Goal: Connect with others: Connect with other users

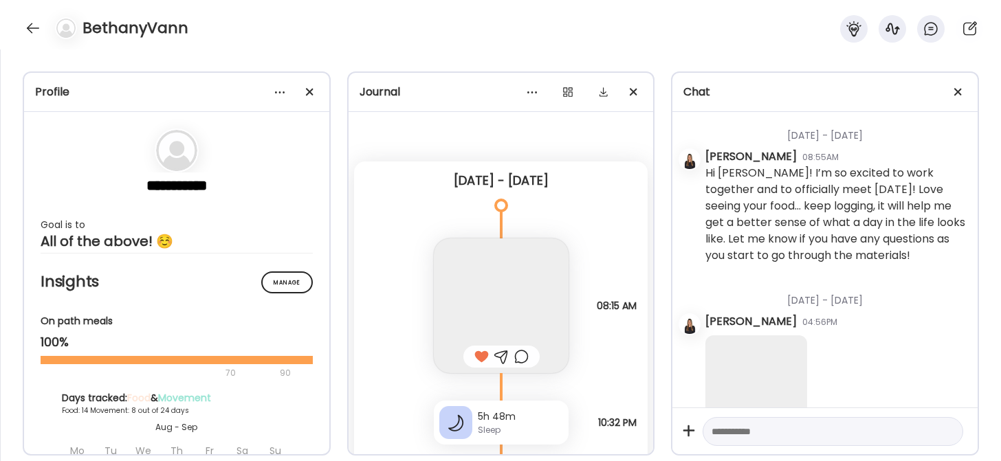
scroll to position [32076, 0]
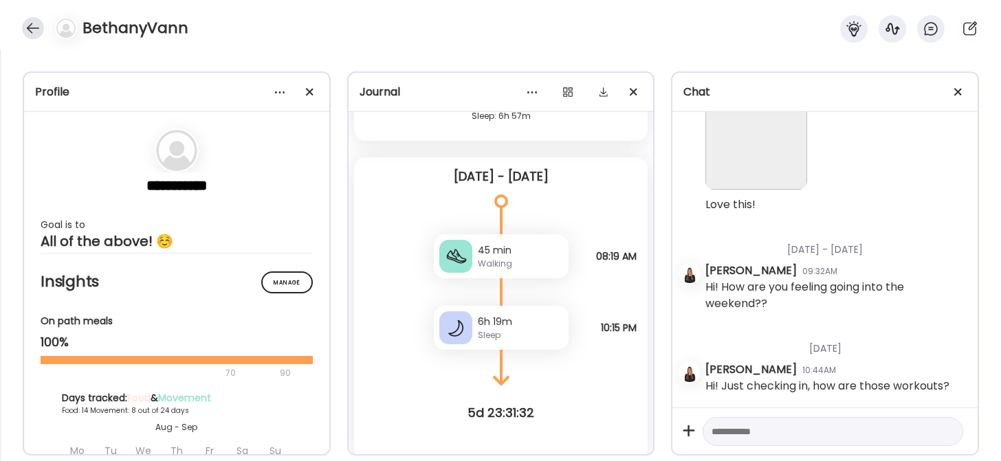
click at [33, 29] on div at bounding box center [33, 28] width 22 height 22
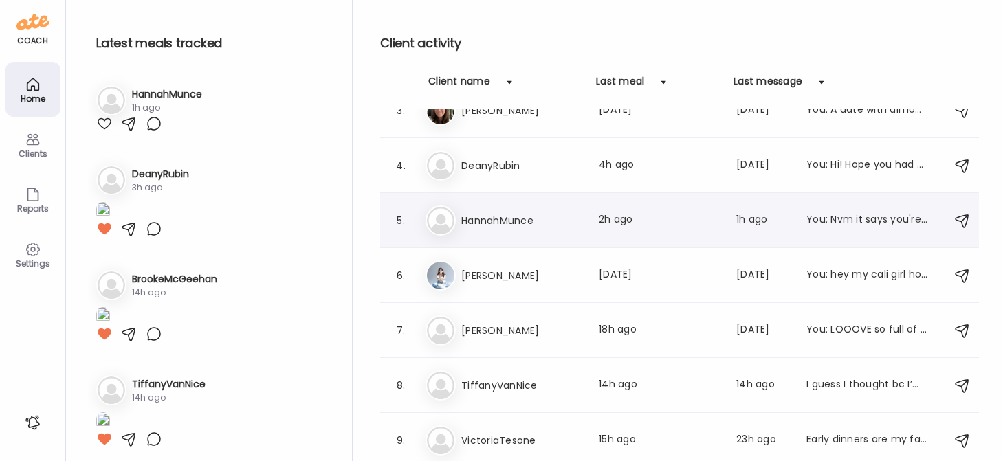
scroll to position [0, 0]
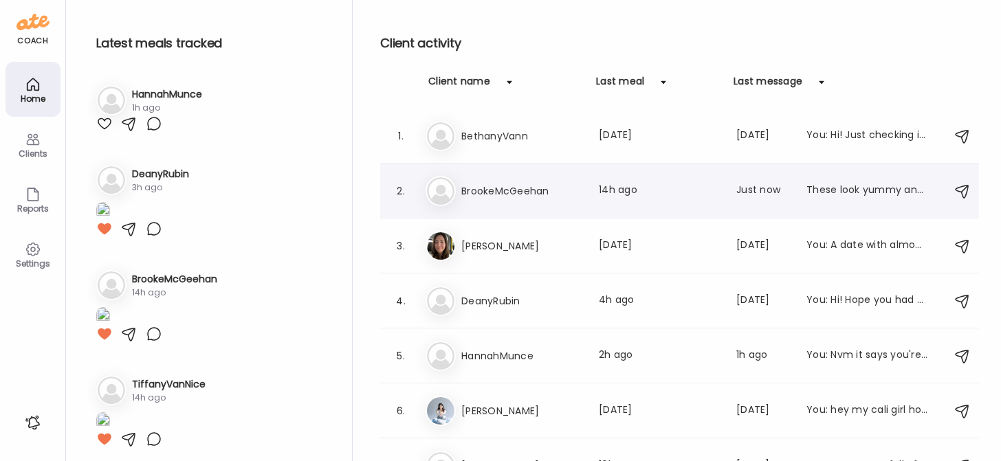
click at [517, 192] on h3 "BrookeMcGeehan" at bounding box center [521, 191] width 121 height 16
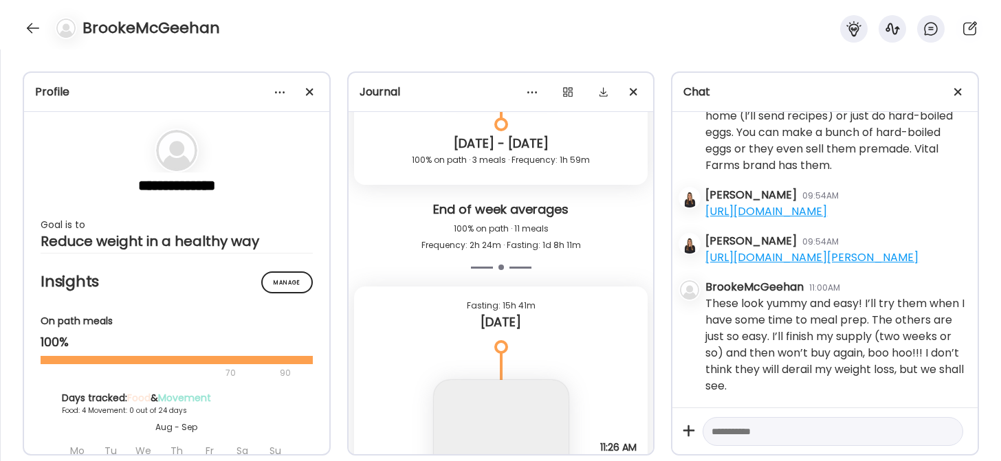
scroll to position [6079, 0]
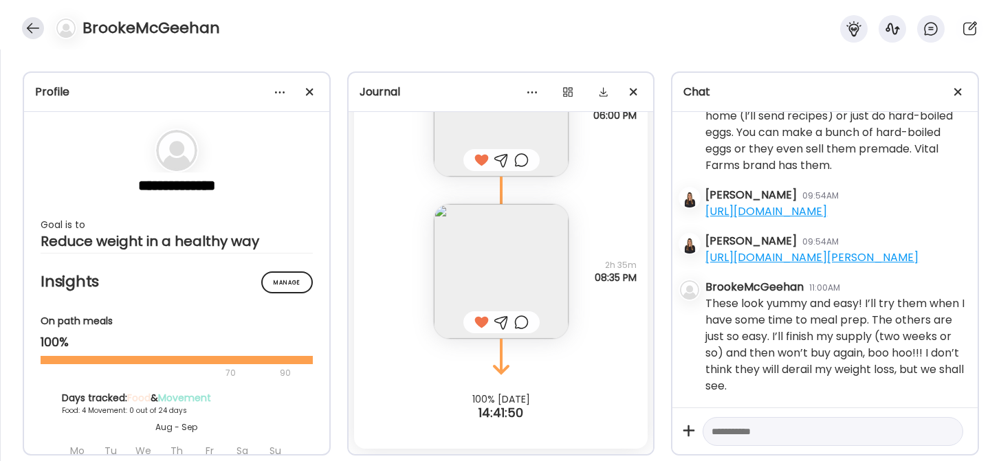
click at [28, 32] on div at bounding box center [33, 28] width 22 height 22
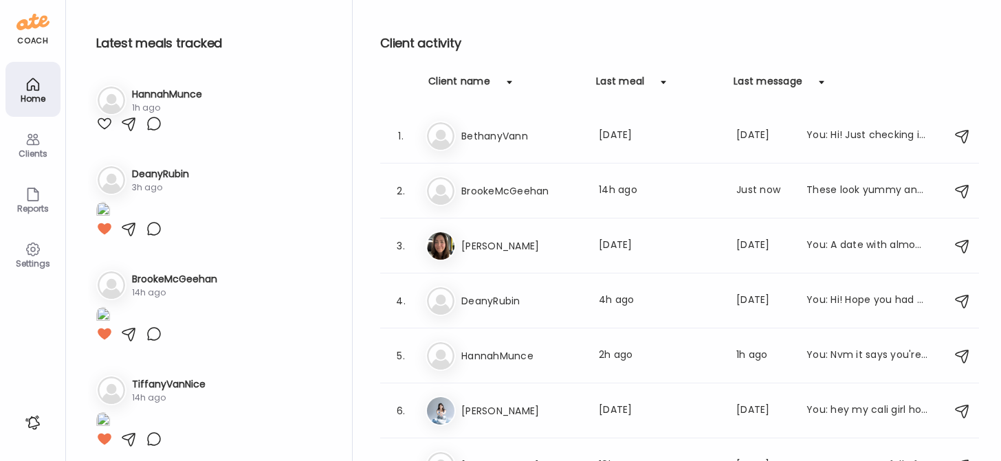
click at [34, 246] on icon at bounding box center [33, 249] width 16 height 16
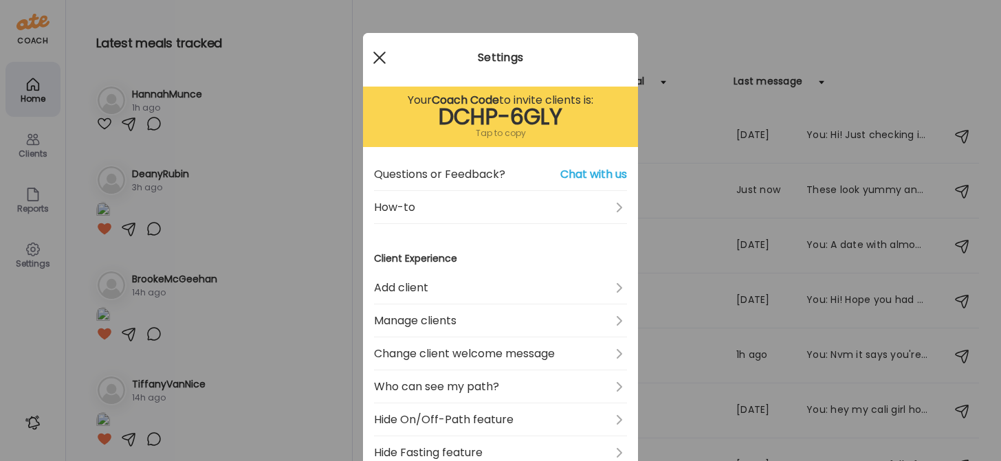
click at [373, 56] on span at bounding box center [379, 58] width 12 height 12
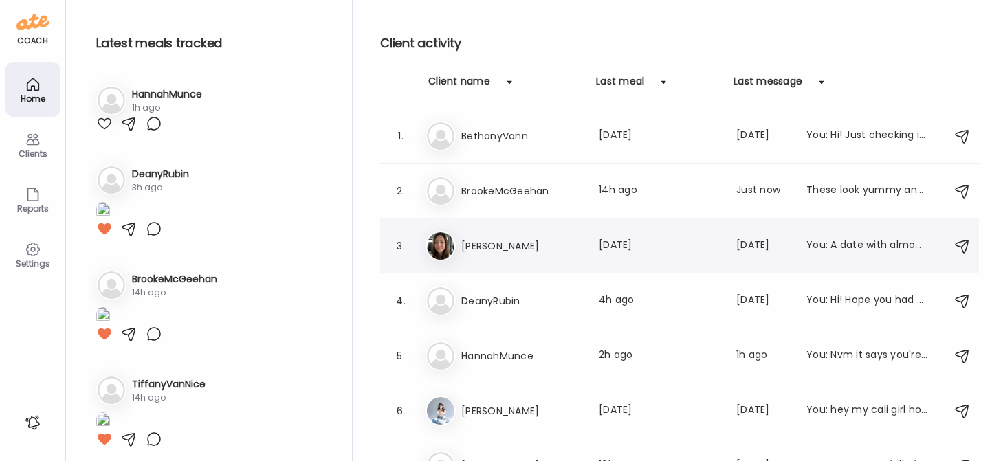
scroll to position [135, 0]
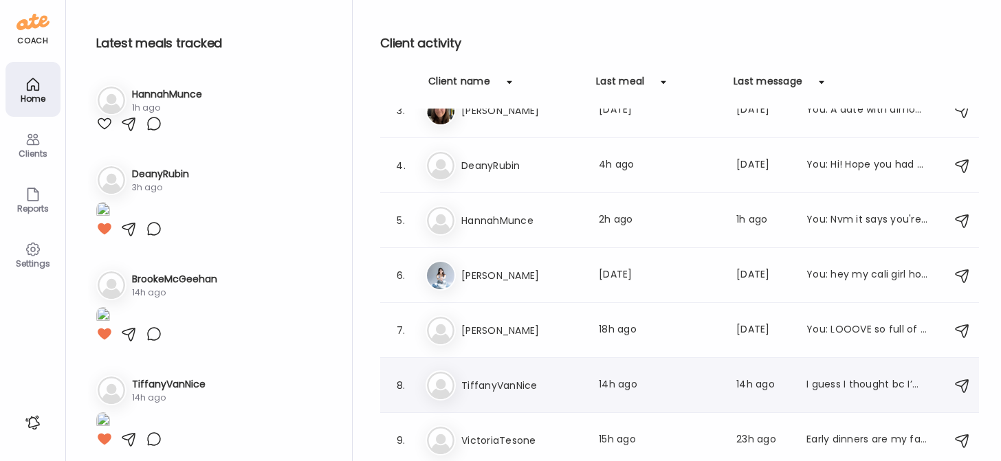
click at [500, 383] on h3 "TiffanyVanNice" at bounding box center [521, 385] width 121 height 16
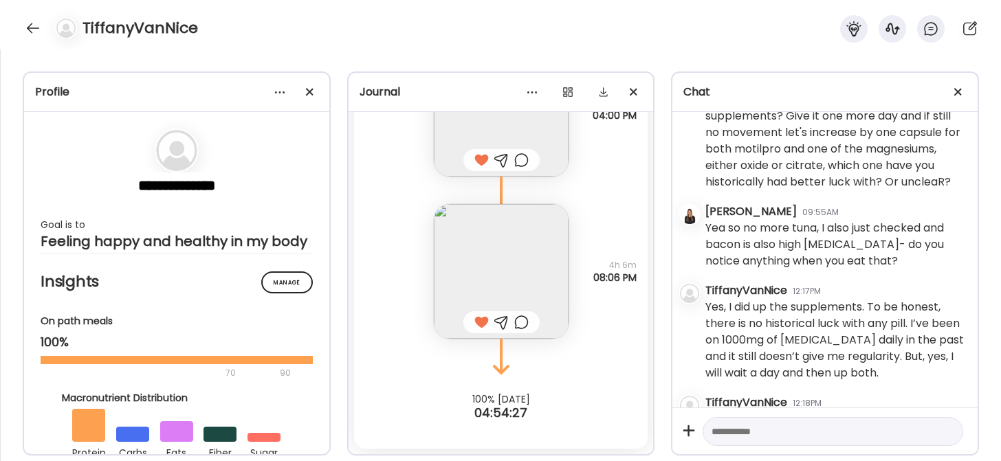
scroll to position [13069, 0]
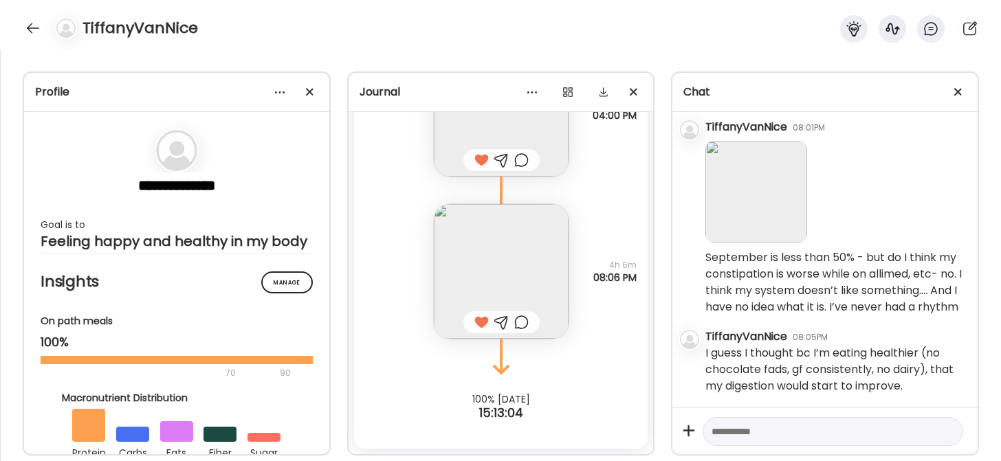
click at [733, 184] on img at bounding box center [756, 192] width 102 height 102
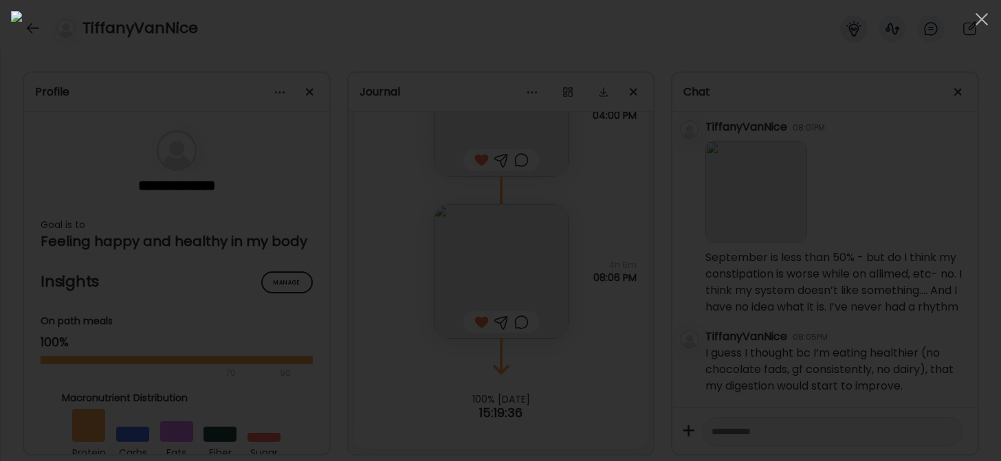
click at [757, 289] on div at bounding box center [500, 230] width 979 height 439
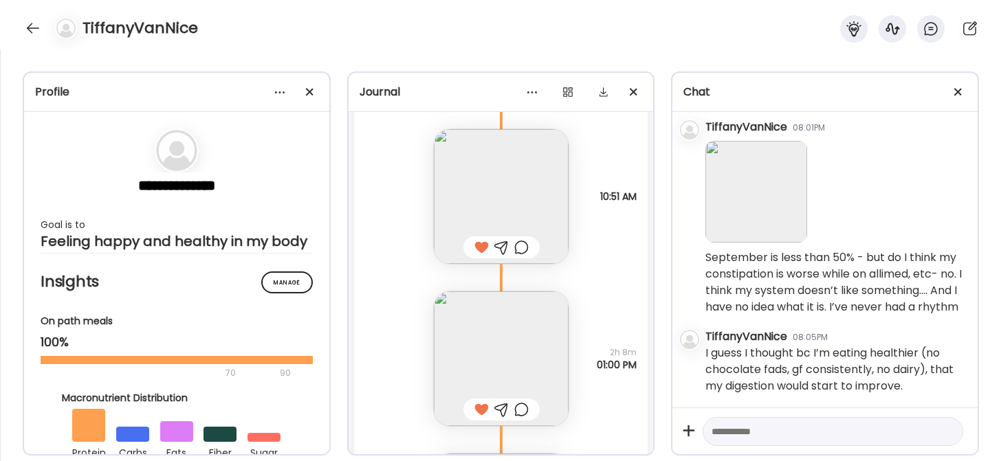
scroll to position [21480, 0]
click at [472, 349] on img at bounding box center [501, 360] width 135 height 135
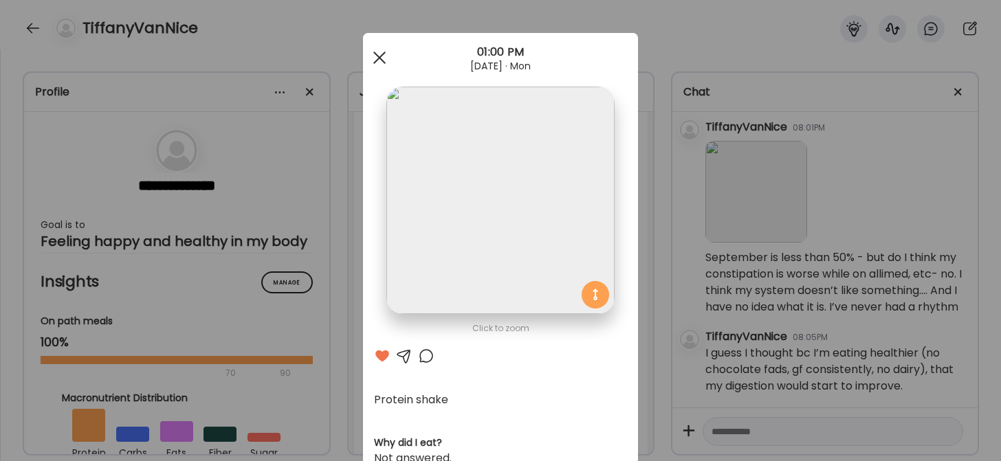
click at [371, 62] on div at bounding box center [379, 57] width 27 height 27
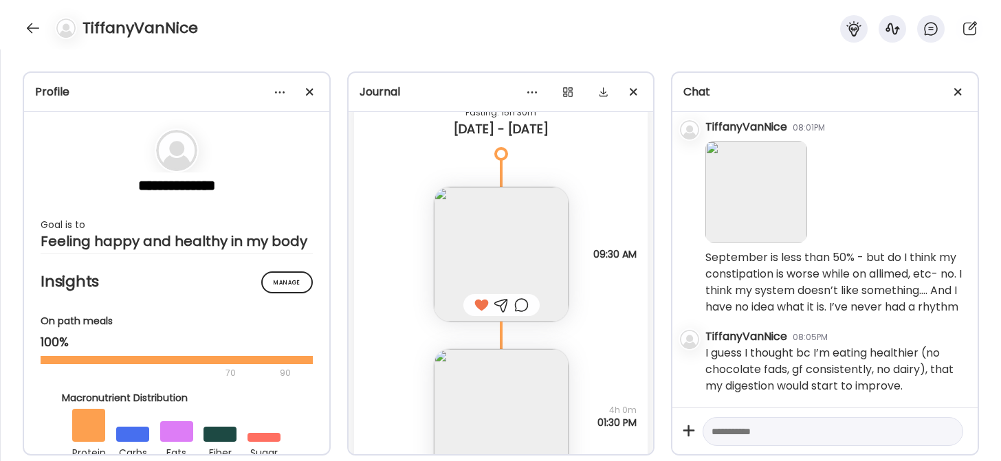
scroll to position [19305, 0]
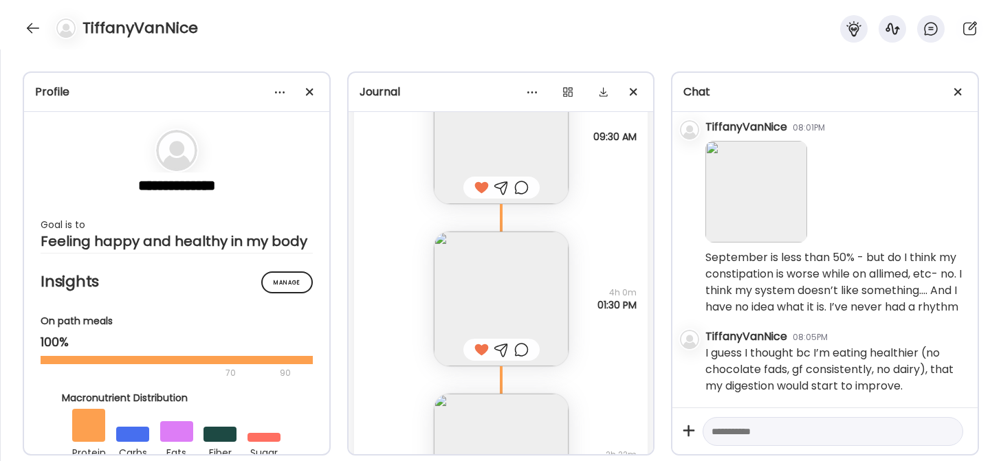
click at [496, 299] on img at bounding box center [501, 299] width 135 height 135
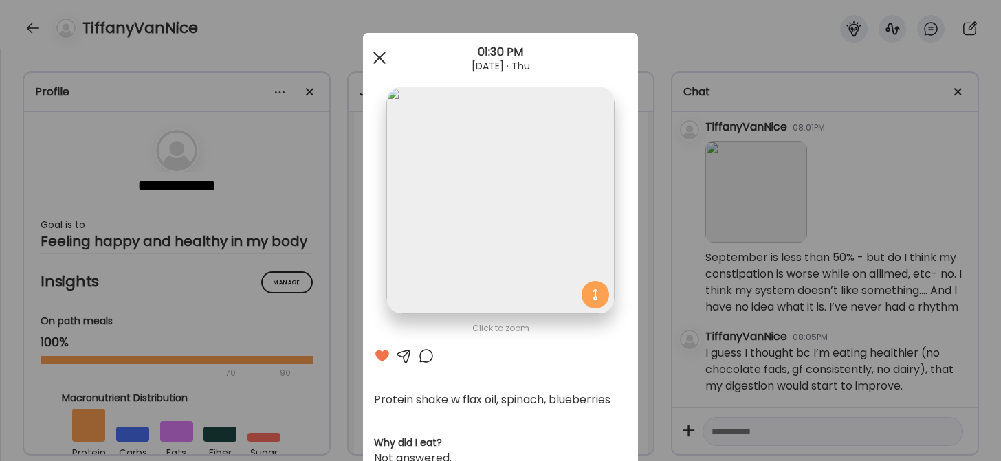
click at [373, 54] on div at bounding box center [379, 57] width 27 height 27
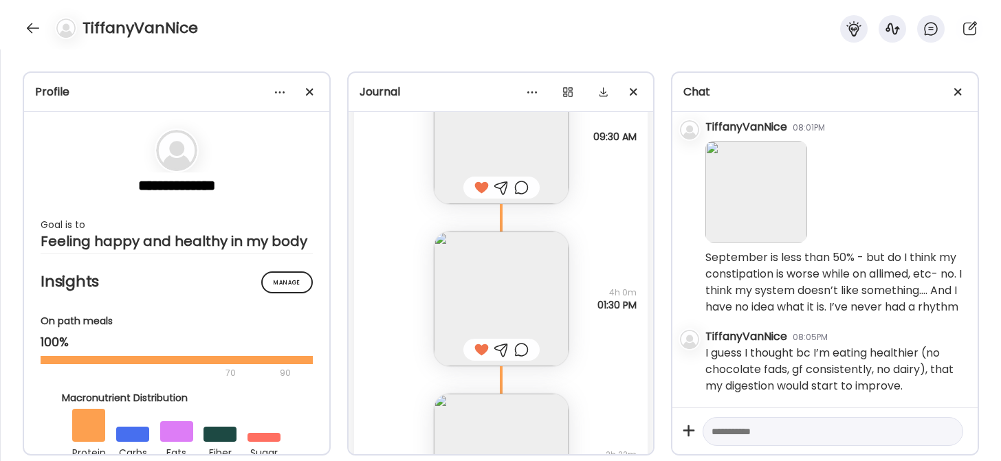
click at [773, 166] on img at bounding box center [756, 192] width 102 height 102
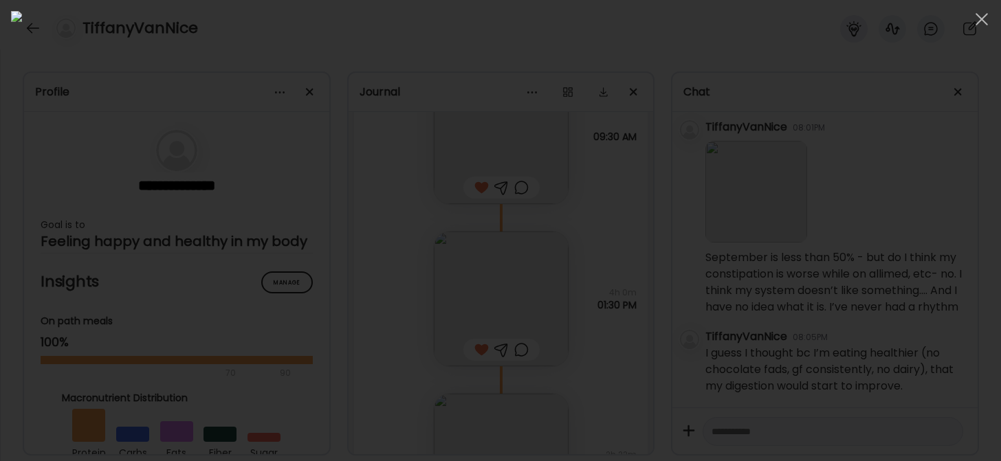
click at [804, 232] on div at bounding box center [500, 230] width 979 height 439
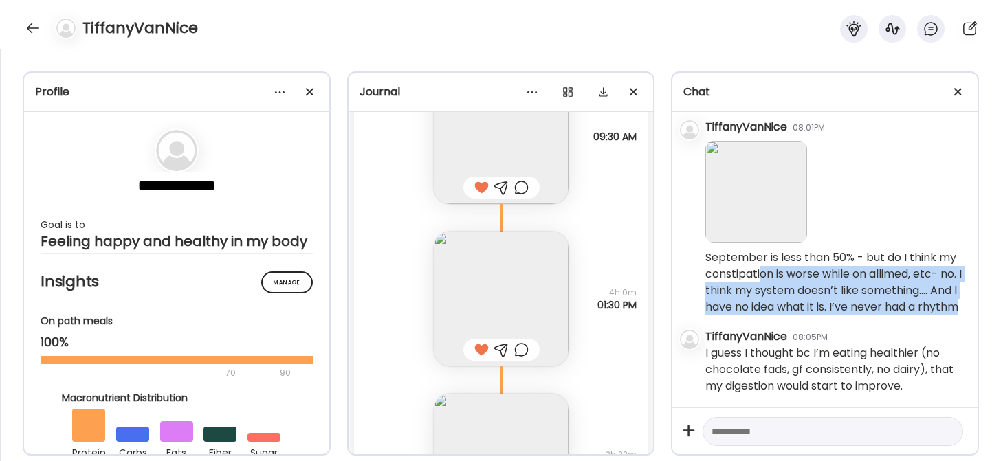
drag, startPoint x: 780, startPoint y: 250, endPoint x: 856, endPoint y: 300, distance: 90.8
click at [856, 300] on div "September is less than 50% - but do I think my constipation is worse while on a…" at bounding box center [835, 283] width 261 height 66
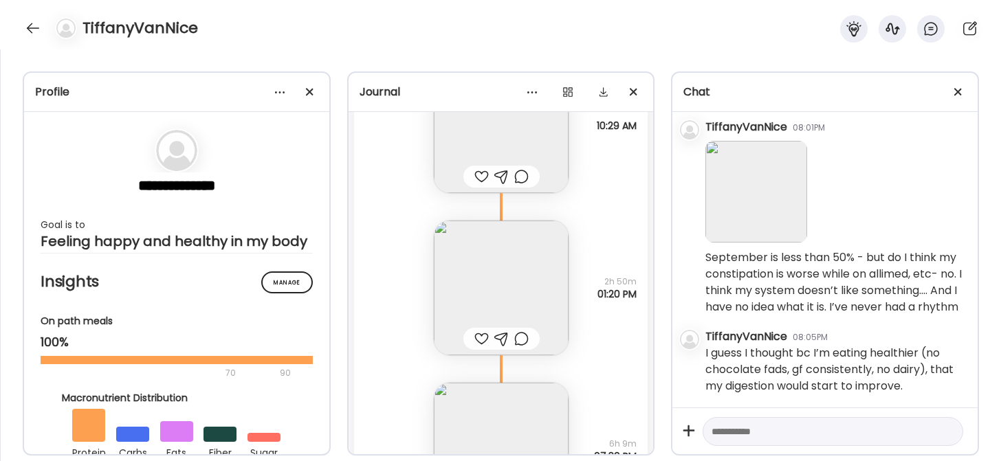
scroll to position [19990, 0]
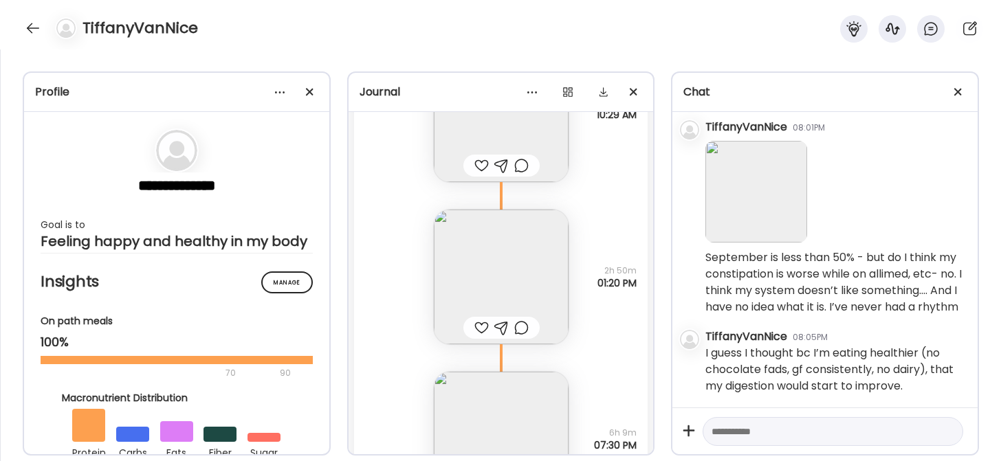
click at [496, 294] on img at bounding box center [501, 277] width 135 height 135
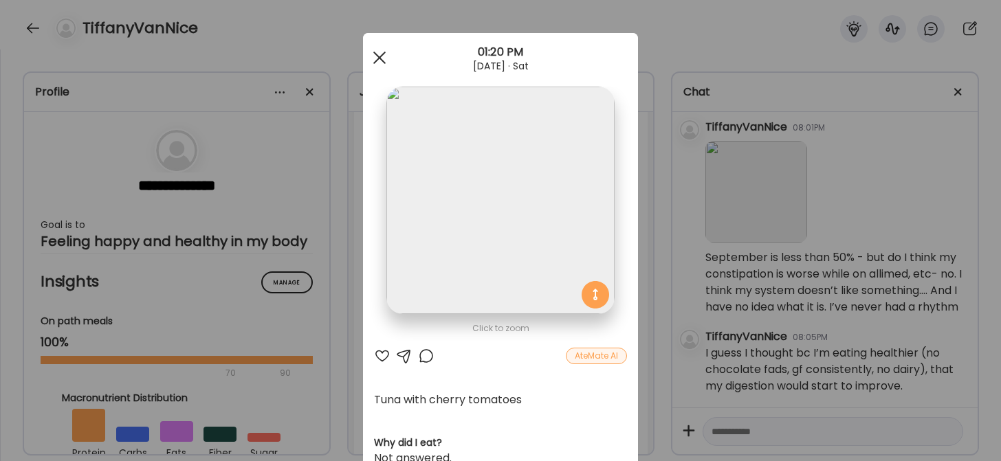
click at [373, 63] on span at bounding box center [379, 58] width 12 height 12
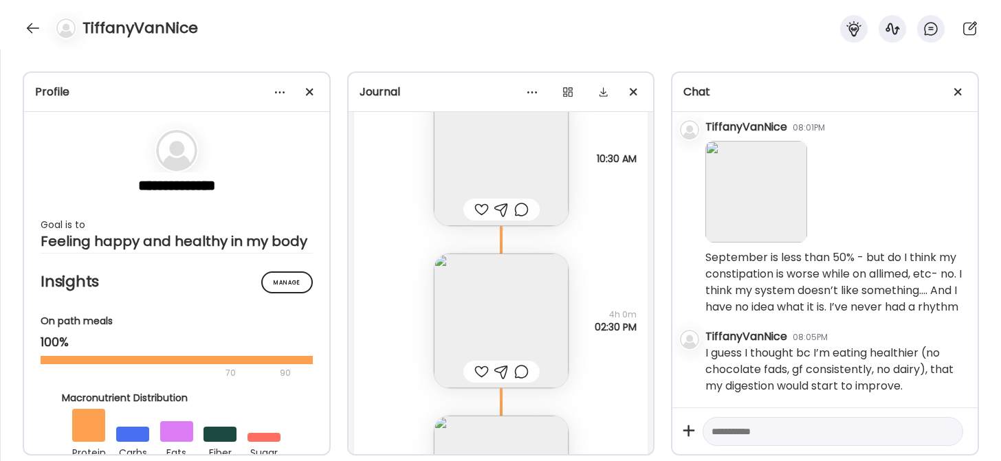
scroll to position [20776, 0]
click at [745, 159] on img at bounding box center [756, 192] width 102 height 102
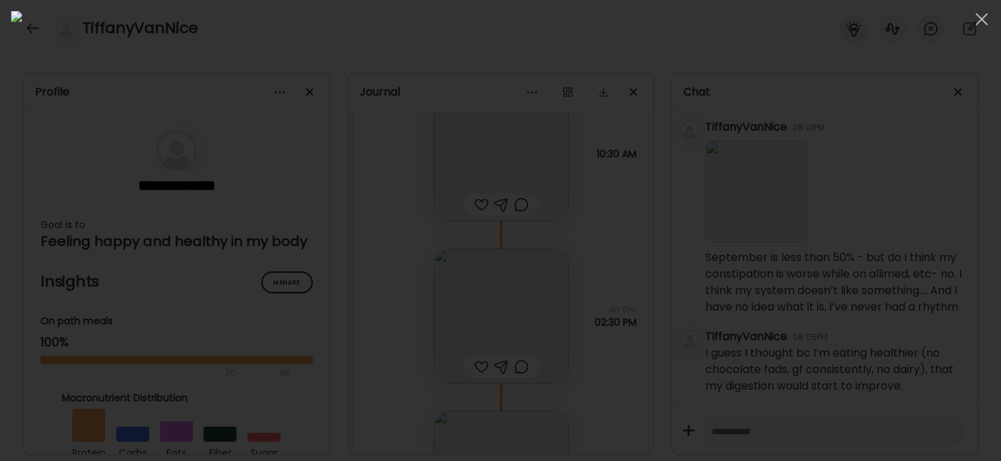
click at [865, 222] on div at bounding box center [500, 230] width 979 height 439
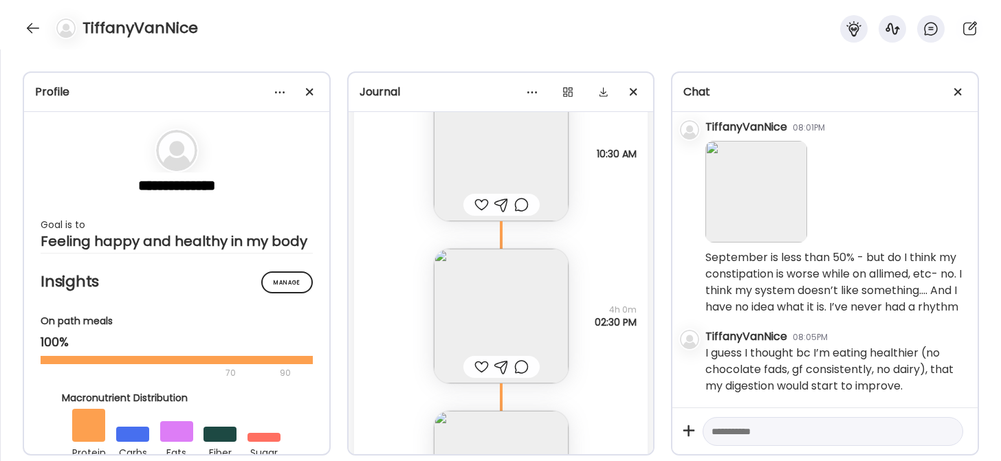
scroll to position [13069, 0]
click at [737, 175] on img at bounding box center [756, 192] width 102 height 102
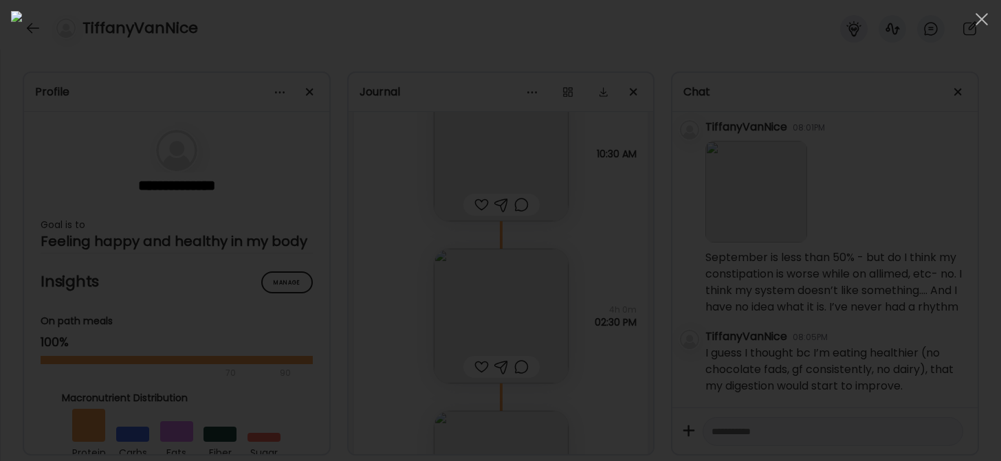
click at [912, 263] on div at bounding box center [500, 230] width 979 height 439
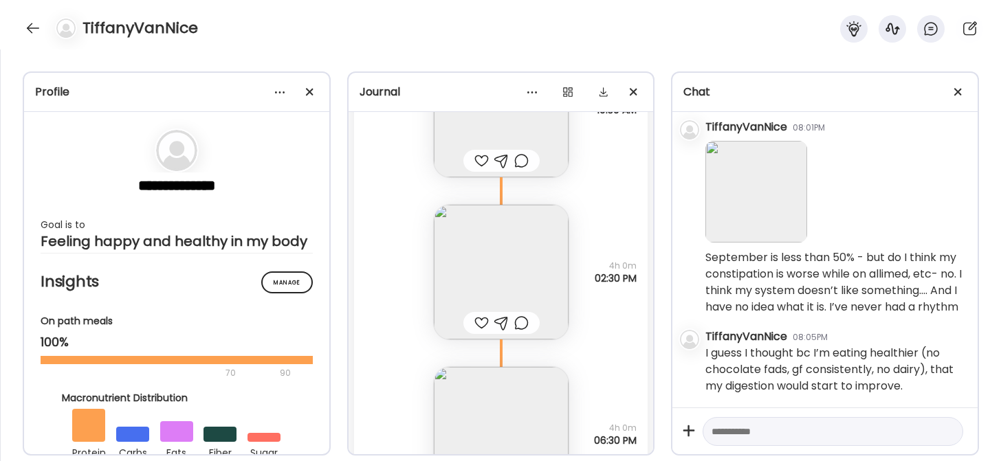
scroll to position [20821, 0]
click at [764, 151] on img at bounding box center [756, 192] width 102 height 102
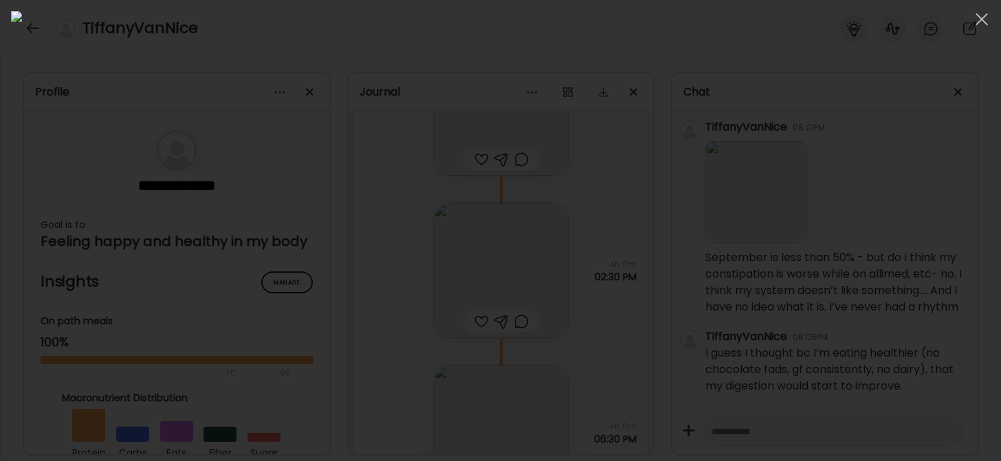
click at [756, 251] on div at bounding box center [500, 230] width 979 height 439
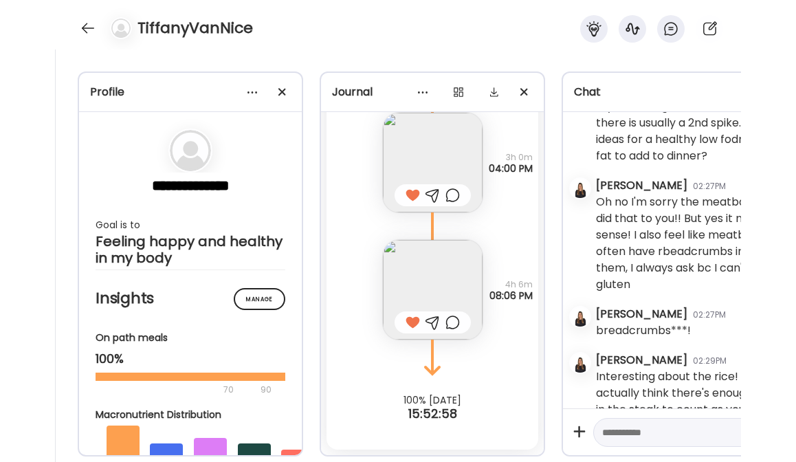
scroll to position [18502, 0]
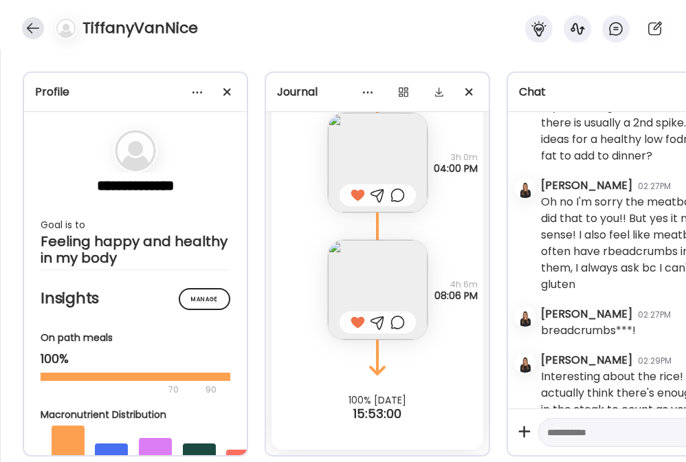
click at [22, 27] on div at bounding box center [33, 28] width 22 height 22
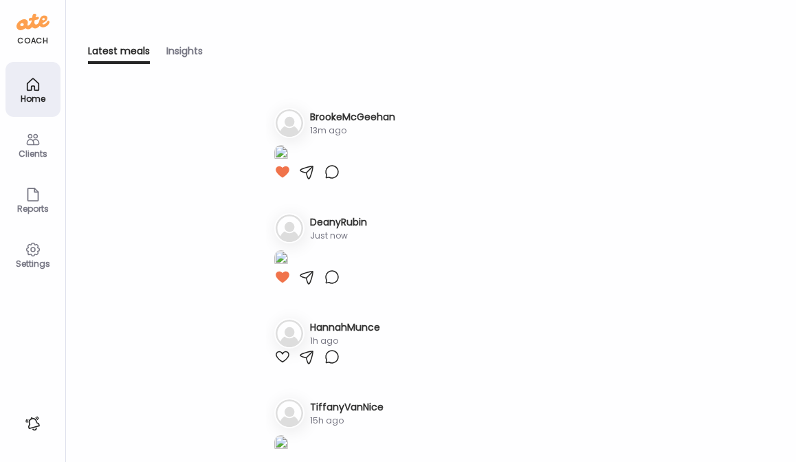
click at [27, 142] on icon at bounding box center [33, 139] width 16 height 16
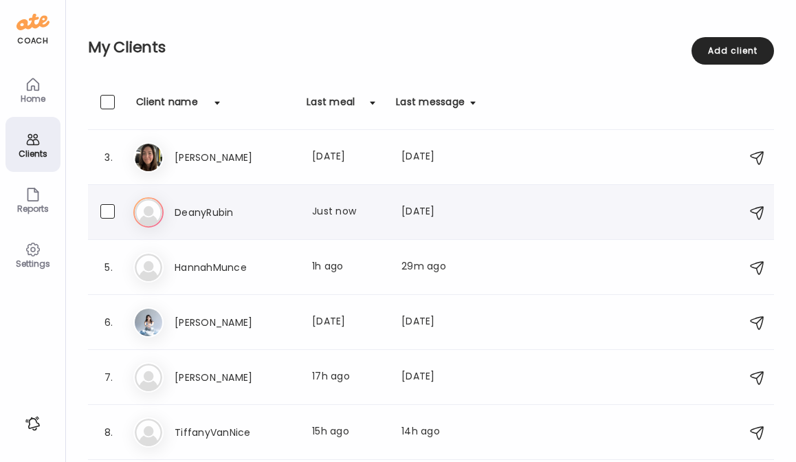
scroll to position [160, 0]
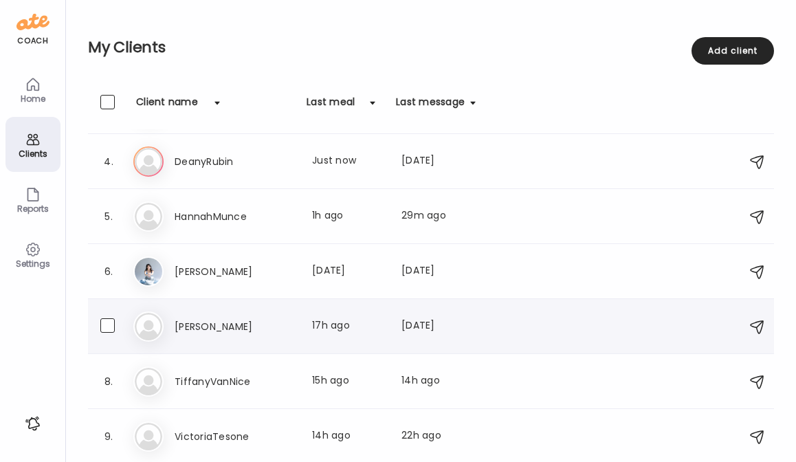
click at [208, 318] on h3 "[PERSON_NAME]" at bounding box center [235, 326] width 121 height 16
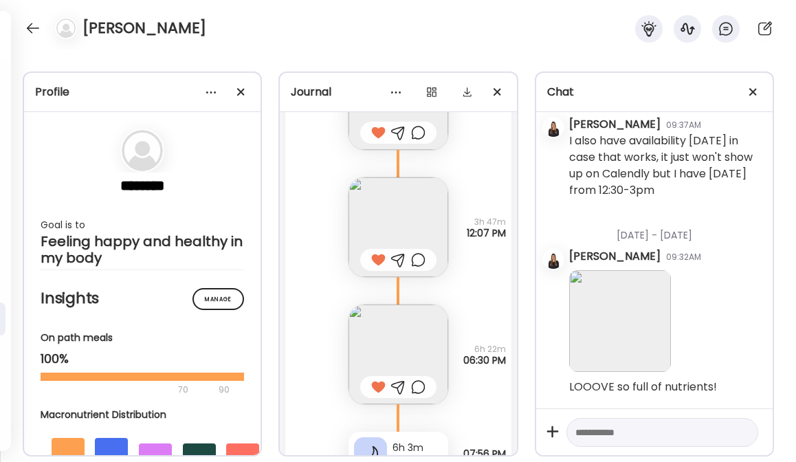
scroll to position [22484, 0]
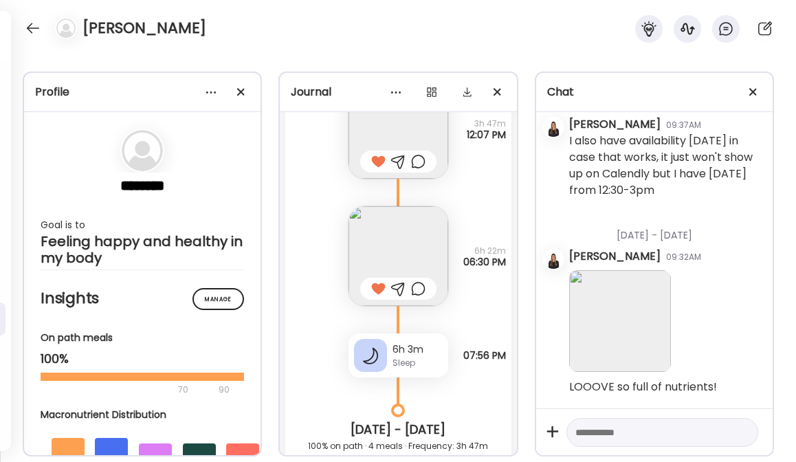
click at [382, 253] on img at bounding box center [399, 256] width 100 height 100
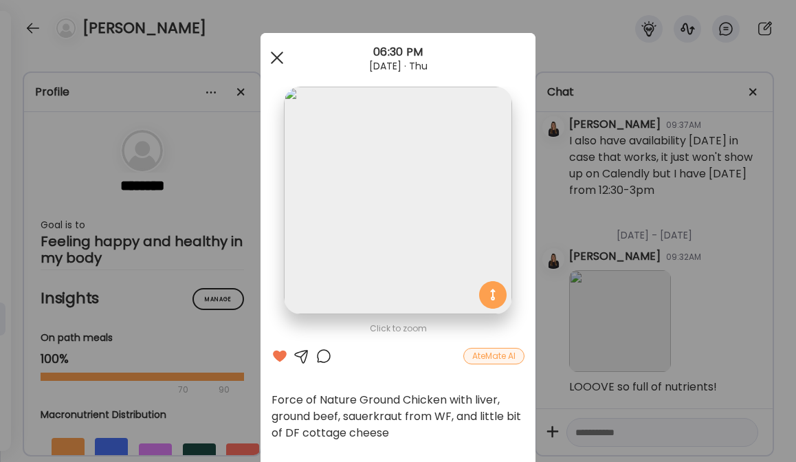
click at [272, 52] on div at bounding box center [276, 57] width 27 height 27
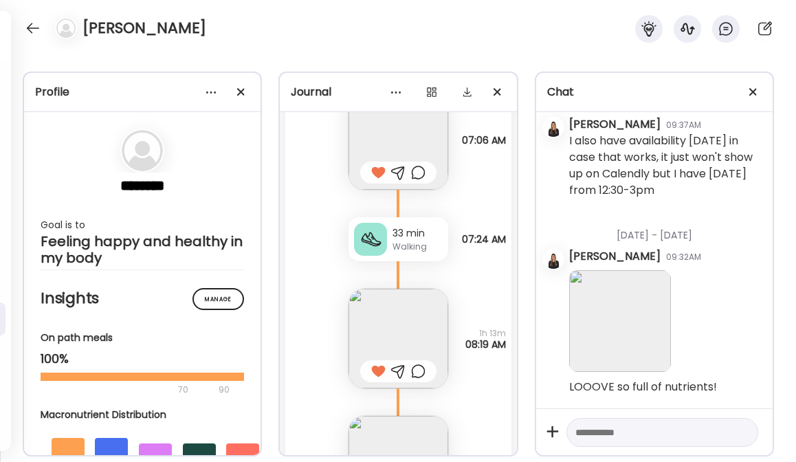
scroll to position [22275, 0]
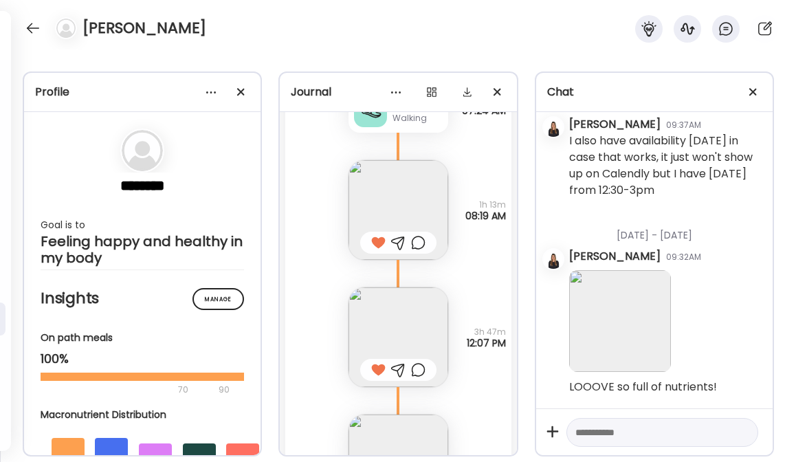
click at [401, 227] on img at bounding box center [399, 210] width 100 height 100
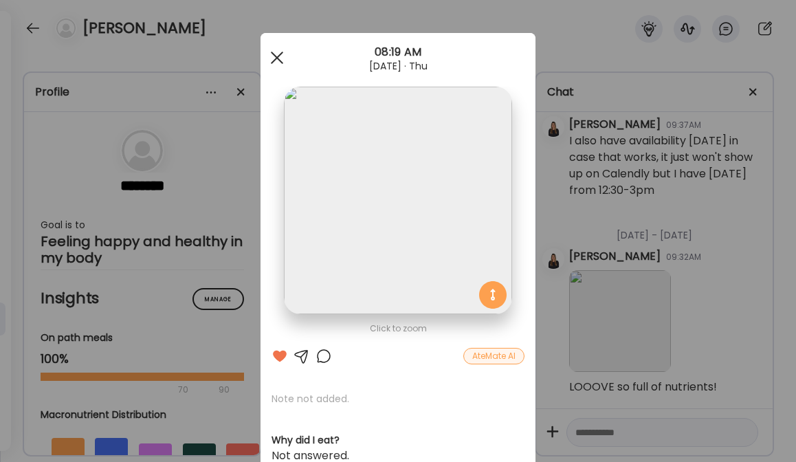
click at [272, 58] on span at bounding box center [277, 58] width 12 height 12
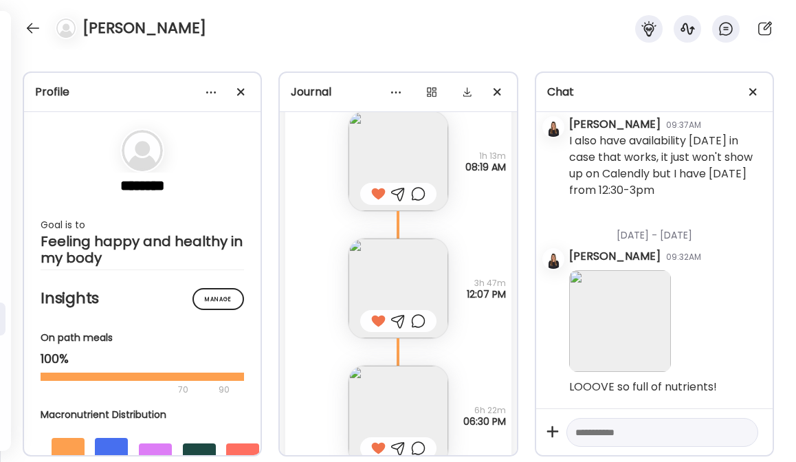
scroll to position [22391, 0]
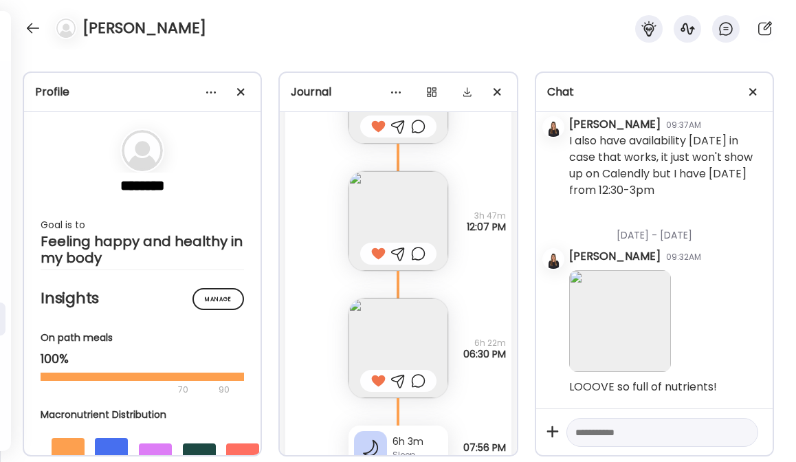
click at [404, 212] on img at bounding box center [399, 221] width 100 height 100
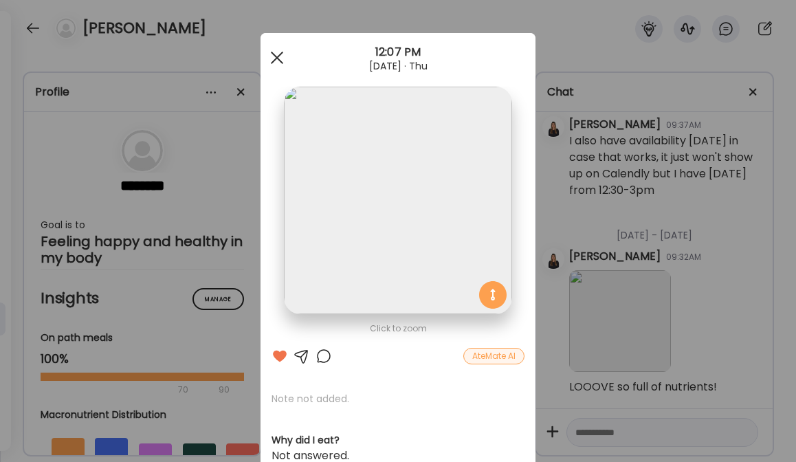
click at [272, 49] on div at bounding box center [276, 57] width 27 height 27
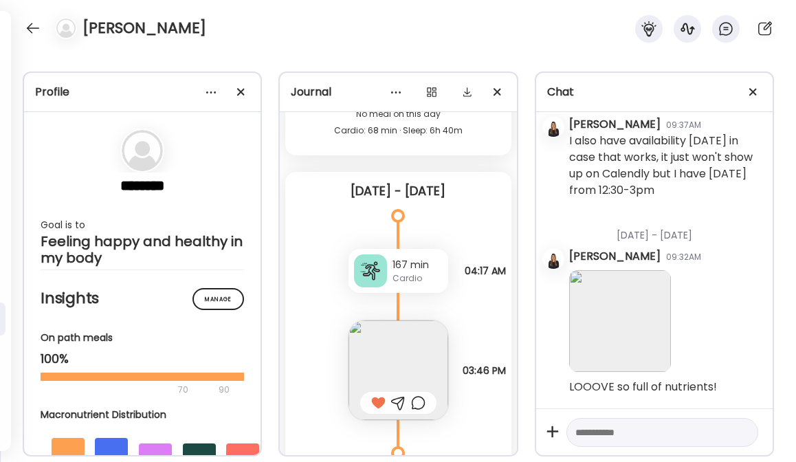
scroll to position [23146, 0]
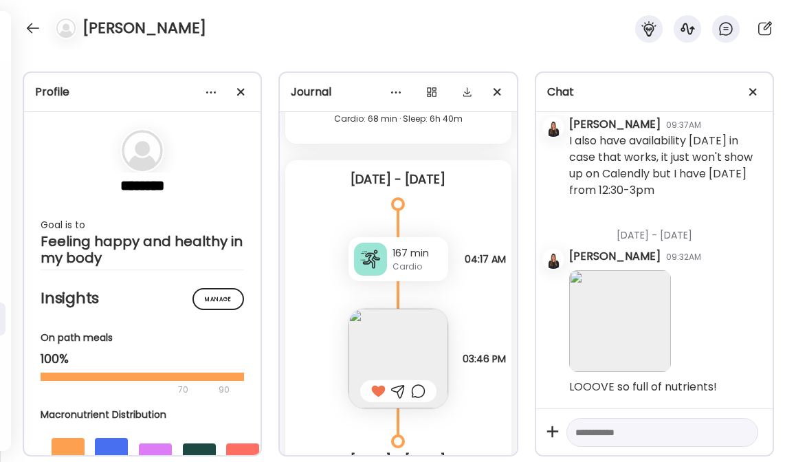
click at [399, 374] on img at bounding box center [399, 359] width 100 height 100
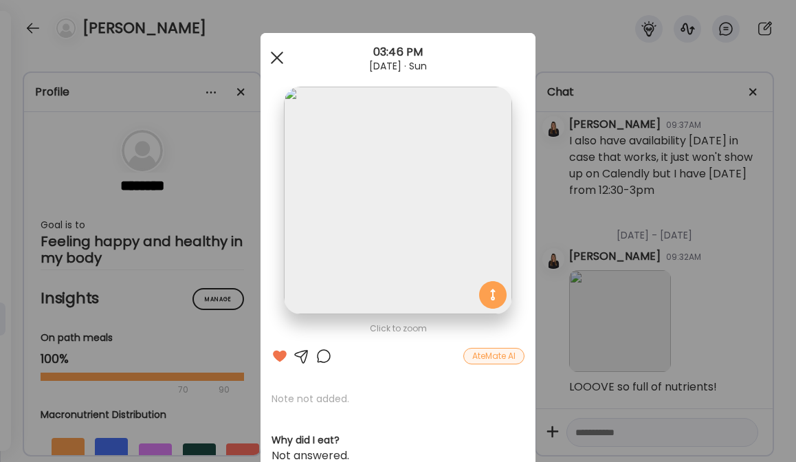
click at [271, 55] on span at bounding box center [277, 58] width 12 height 12
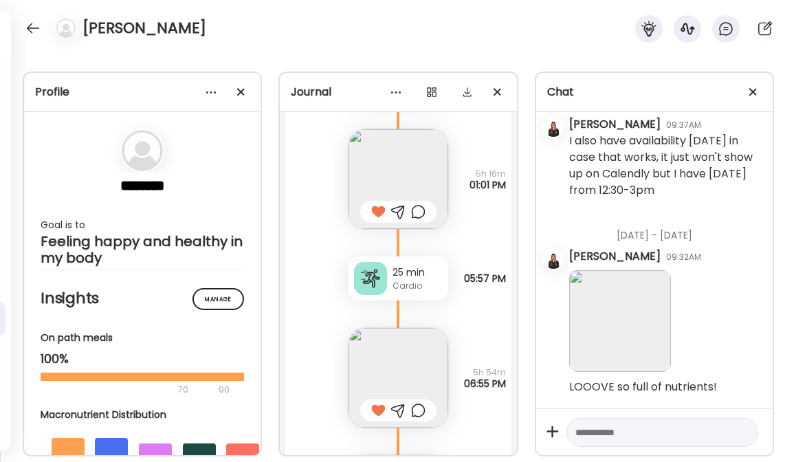
scroll to position [20717, 0]
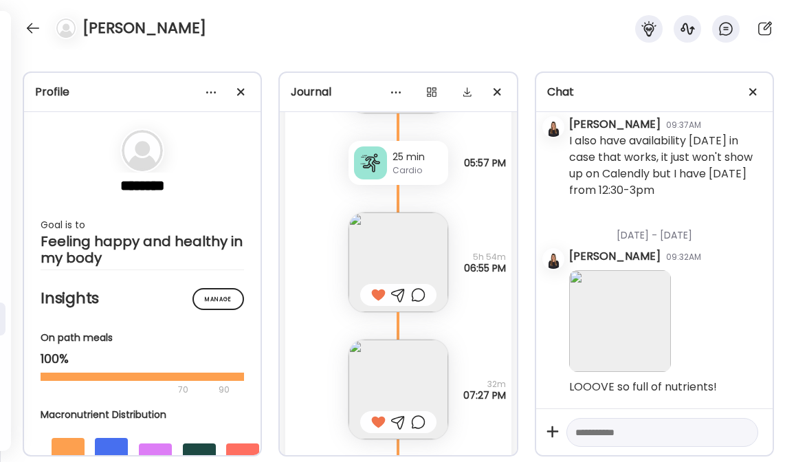
click at [411, 270] on img at bounding box center [399, 262] width 100 height 100
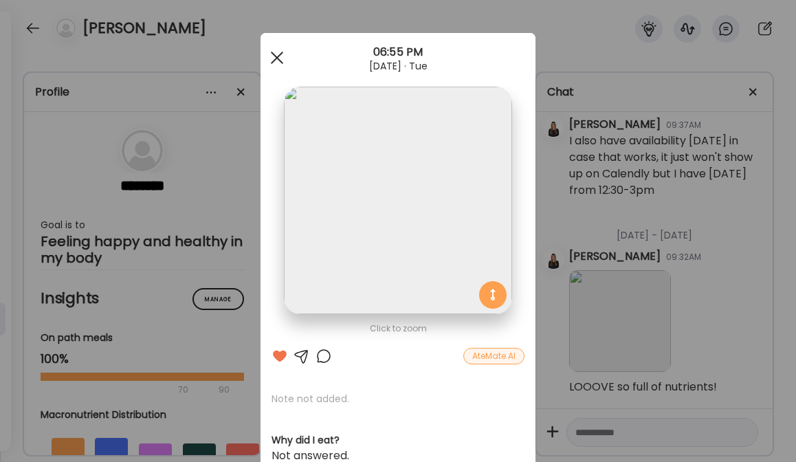
click at [274, 59] on span at bounding box center [277, 58] width 12 height 12
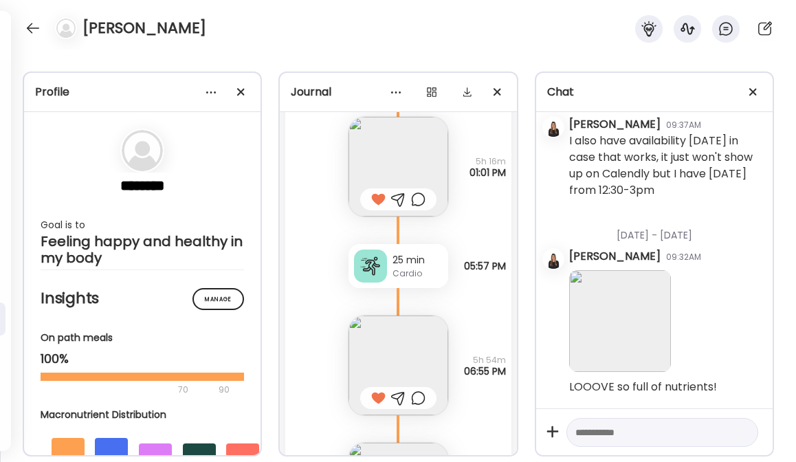
scroll to position [20506, 0]
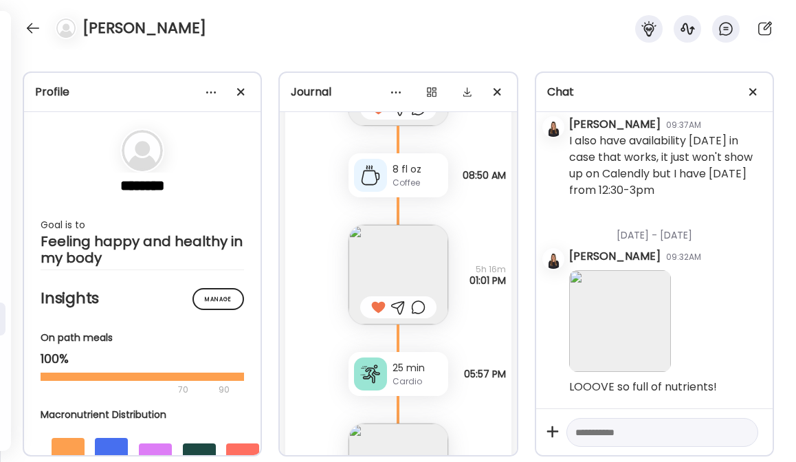
click at [375, 278] on img at bounding box center [399, 275] width 100 height 100
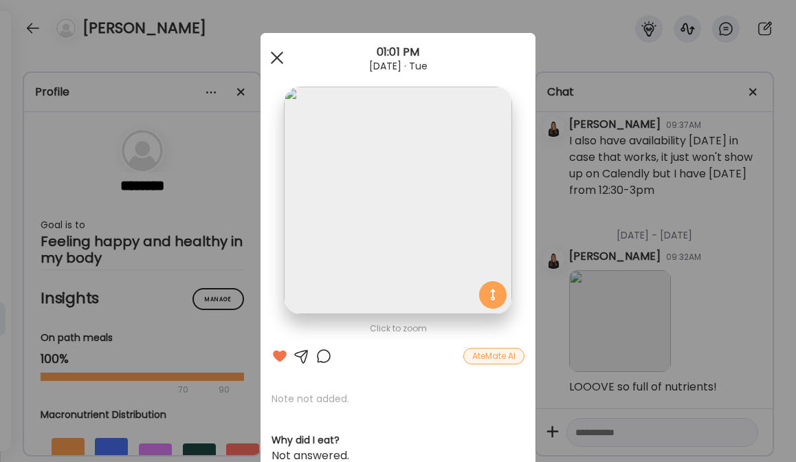
click at [271, 61] on div at bounding box center [276, 57] width 27 height 27
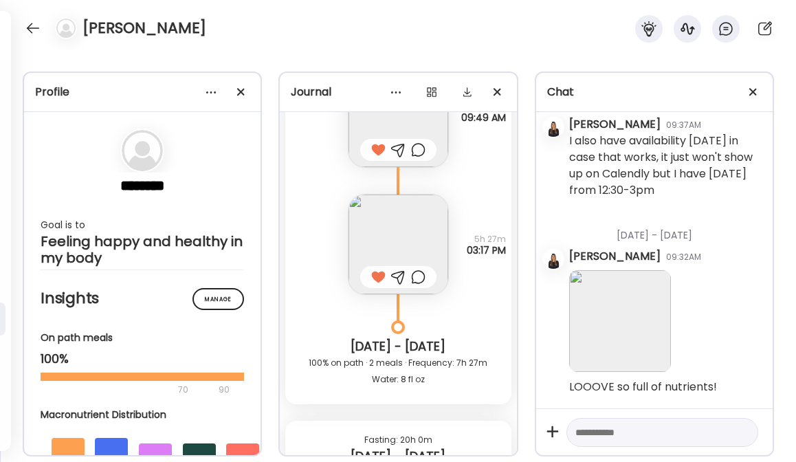
scroll to position [17453, 0]
click at [407, 243] on img at bounding box center [399, 244] width 100 height 100
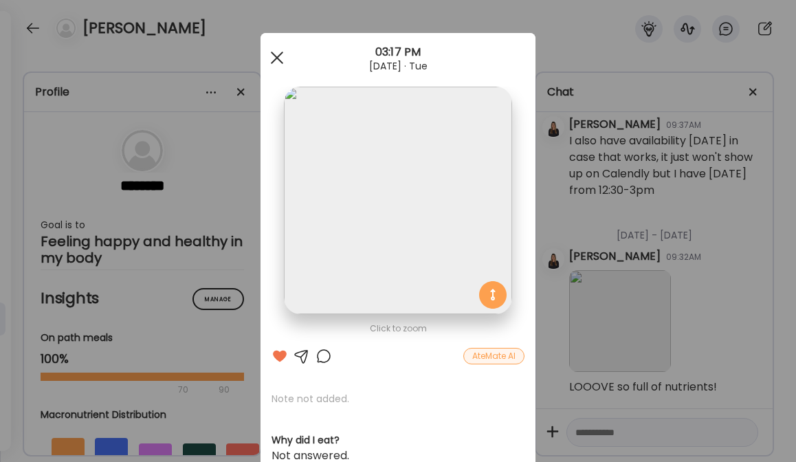
click at [269, 53] on div at bounding box center [276, 57] width 27 height 27
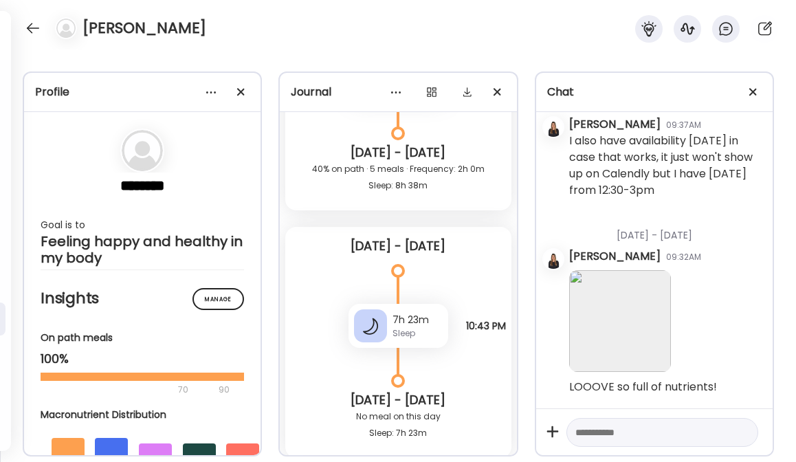
scroll to position [14992, 0]
